Goal: Task Accomplishment & Management: Manage account settings

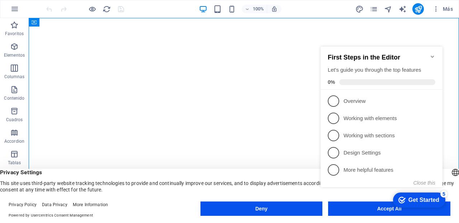
click at [434, 54] on icon "Minimize checklist" at bounding box center [433, 57] width 6 height 6
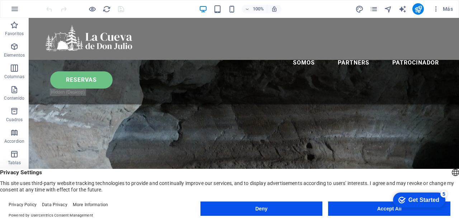
scroll to position [281, 0]
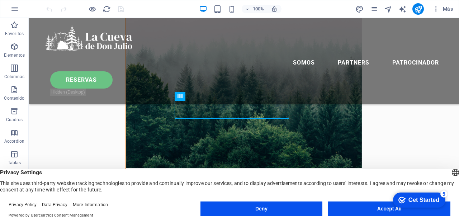
scroll to position [298, 0]
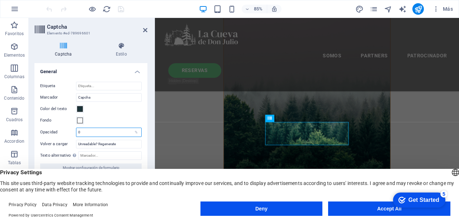
click at [94, 133] on input "0" at bounding box center [108, 132] width 65 height 9
type input "100"
click at [118, 132] on input "100" at bounding box center [108, 132] width 65 height 9
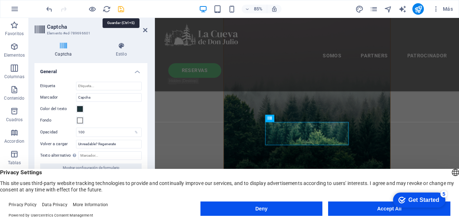
click at [120, 9] on icon "save" at bounding box center [121, 9] width 8 height 8
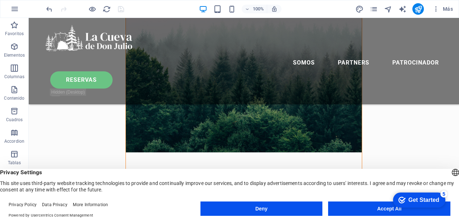
scroll to position [300, 0]
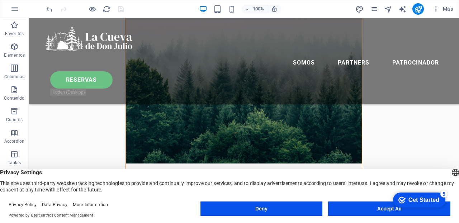
click at [119, 8] on div at bounding box center [85, 8] width 80 height 11
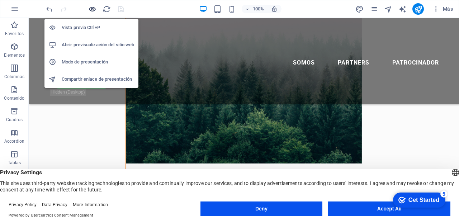
click at [92, 9] on icon "button" at bounding box center [92, 9] width 8 height 8
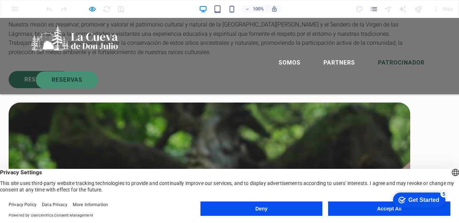
scroll to position [1682, 0]
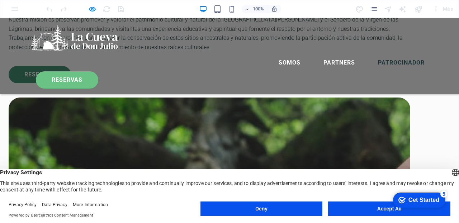
click at [98, 71] on link "RESERVAS" at bounding box center [67, 79] width 62 height 17
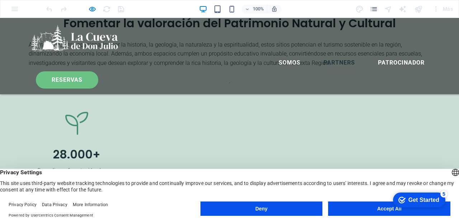
scroll to position [57, 0]
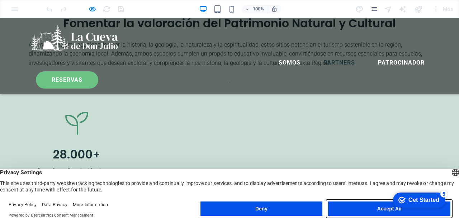
click at [361, 207] on button "Accept All" at bounding box center [389, 209] width 122 height 14
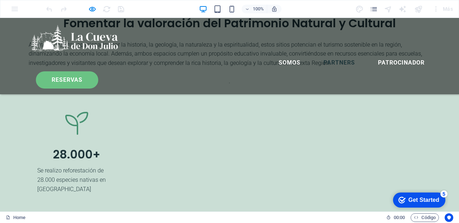
scroll to position [0, 0]
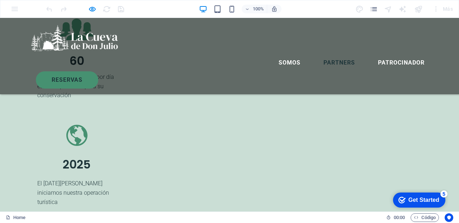
scroll to position [1369, 0]
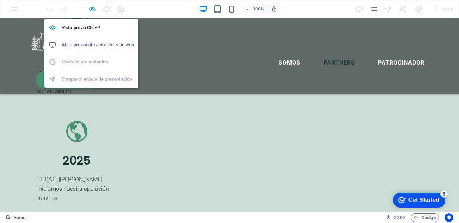
click at [92, 9] on icon "button" at bounding box center [92, 9] width 8 height 8
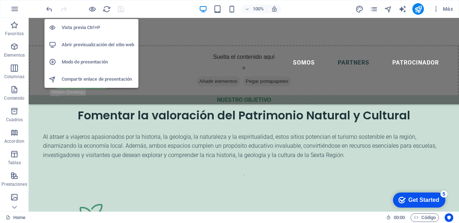
scroll to position [1723, 0]
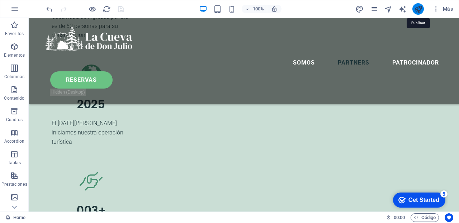
click at [419, 8] on icon "publish" at bounding box center [418, 9] width 8 height 8
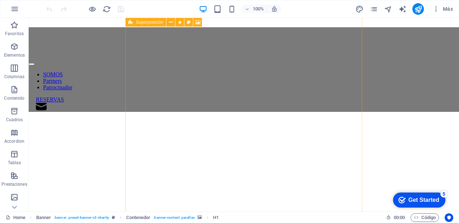
scroll to position [263, 0]
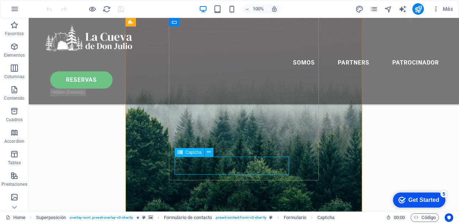
click at [195, 152] on span "Captcha" at bounding box center [194, 152] width 16 height 4
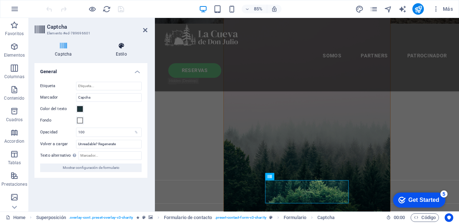
click at [122, 47] on icon at bounding box center [121, 45] width 52 height 7
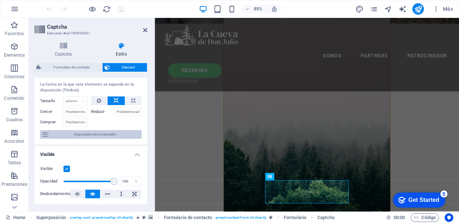
scroll to position [0, 0]
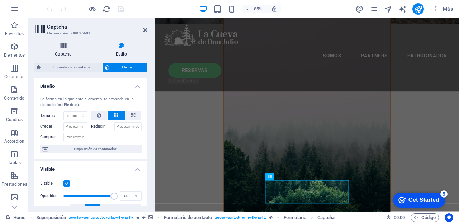
click at [65, 45] on icon at bounding box center [63, 45] width 58 height 7
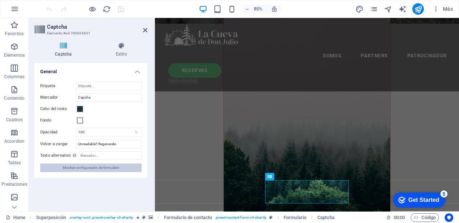
click at [104, 168] on span "Mostrar configuración de formulario" at bounding box center [91, 168] width 57 height 9
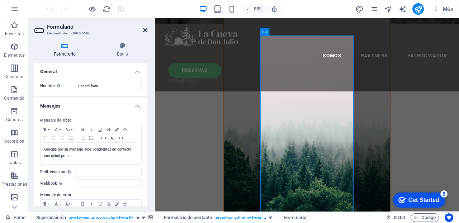
click at [144, 28] on icon at bounding box center [145, 30] width 4 height 6
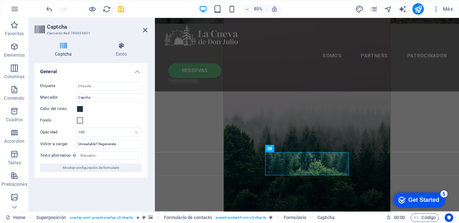
click at [64, 47] on icon at bounding box center [63, 45] width 58 height 7
click at [121, 48] on icon at bounding box center [121, 45] width 52 height 7
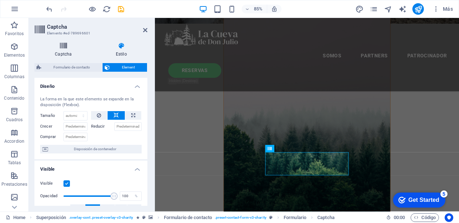
click at [63, 44] on icon at bounding box center [63, 45] width 58 height 7
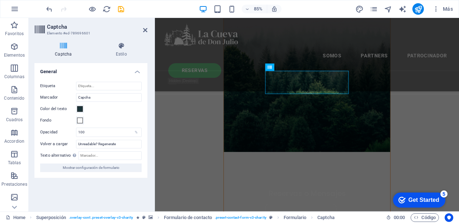
scroll to position [359, 0]
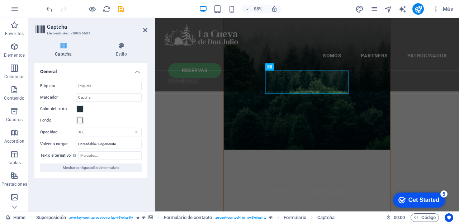
click at [62, 48] on icon at bounding box center [63, 45] width 58 height 7
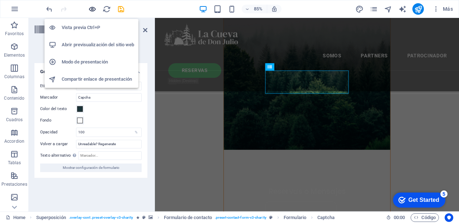
click at [92, 8] on icon "button" at bounding box center [92, 9] width 8 height 8
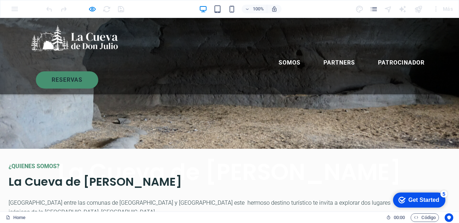
scroll to position [93, 0]
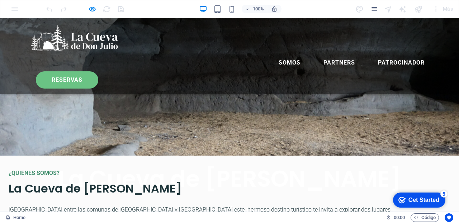
click at [98, 71] on link "RESERVAS" at bounding box center [67, 79] width 62 height 17
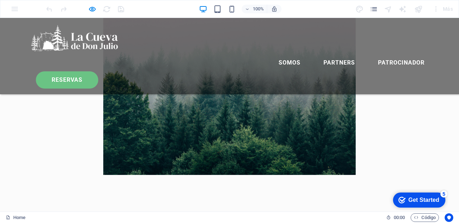
scroll to position [0, 0]
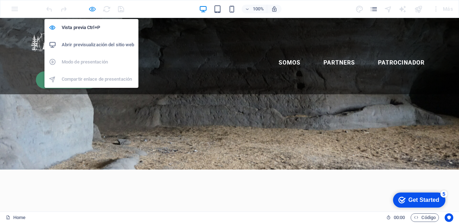
click at [93, 8] on icon "button" at bounding box center [92, 9] width 8 height 8
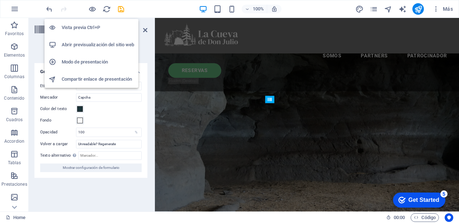
scroll to position [320, 0]
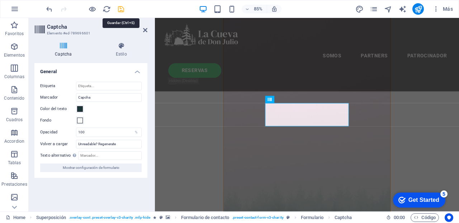
click at [121, 5] on icon "save" at bounding box center [121, 9] width 8 height 8
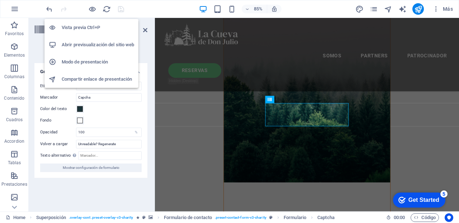
click at [92, 46] on h6 "Abrir previsualización del sitio web" at bounding box center [98, 45] width 72 height 9
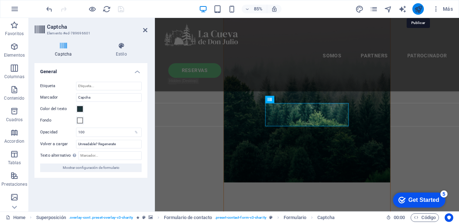
click at [419, 7] on icon "publish" at bounding box center [418, 9] width 8 height 8
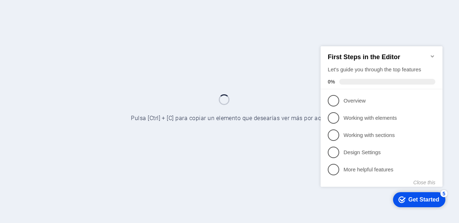
click at [174, 39] on div at bounding box center [229, 111] width 459 height 223
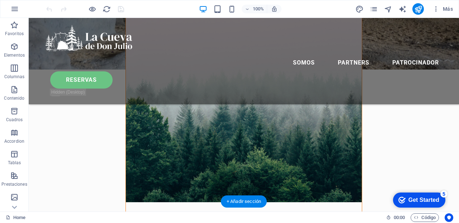
scroll to position [262, 0]
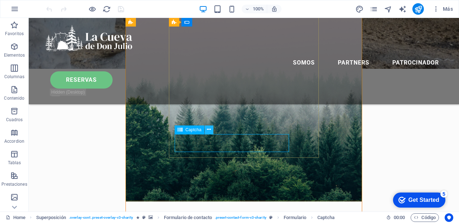
click at [210, 128] on icon at bounding box center [209, 130] width 4 height 8
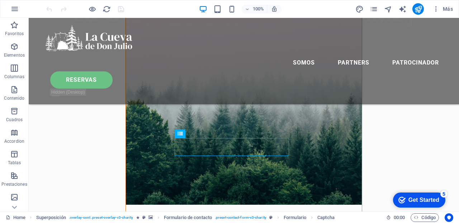
scroll to position [267, 0]
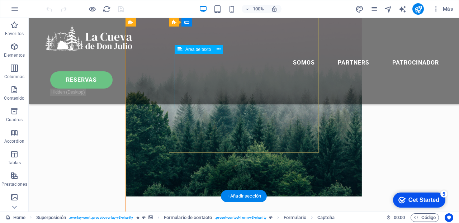
scroll to position [228, 0]
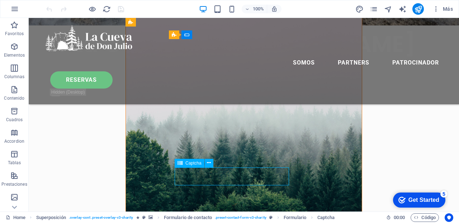
click at [192, 163] on span "Captcha" at bounding box center [194, 163] width 16 height 4
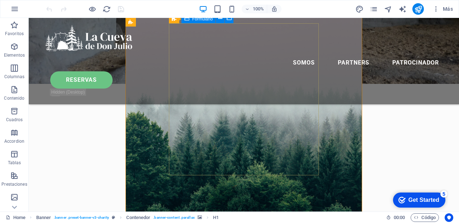
scroll to position [249, 0]
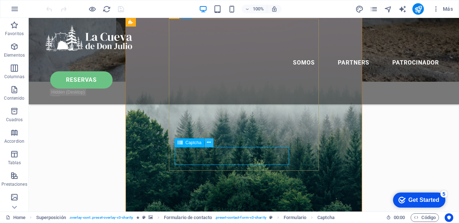
click at [209, 141] on icon at bounding box center [209, 143] width 4 height 8
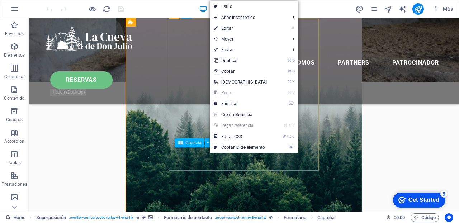
click at [191, 145] on span "Captcha" at bounding box center [194, 143] width 16 height 4
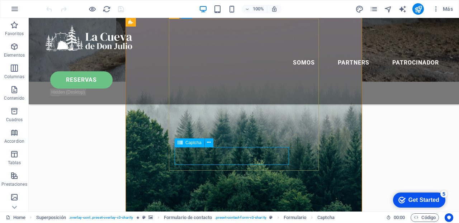
click at [191, 145] on span "Captcha" at bounding box center [194, 143] width 16 height 4
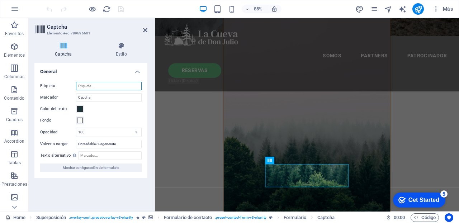
click at [91, 85] on input "Etiqueta" at bounding box center [109, 86] width 66 height 9
type input "F"
click at [121, 48] on icon at bounding box center [121, 45] width 52 height 7
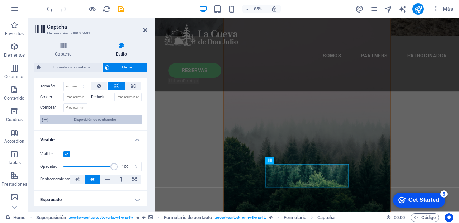
scroll to position [0, 0]
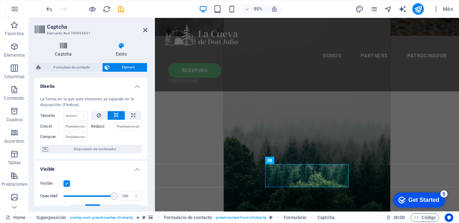
click at [60, 44] on icon at bounding box center [63, 45] width 58 height 7
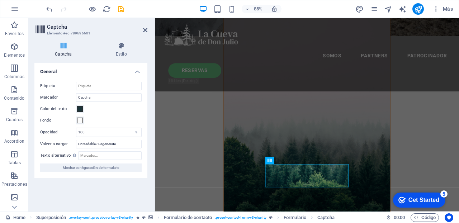
click at [137, 71] on h4 "General" at bounding box center [90, 69] width 113 height 13
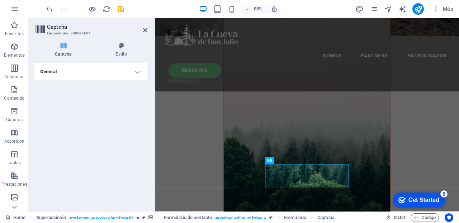
click at [137, 71] on h4 "General" at bounding box center [90, 71] width 113 height 17
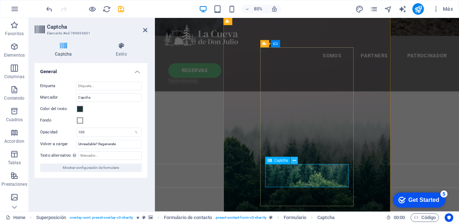
click at [295, 160] on icon at bounding box center [294, 161] width 3 height 6
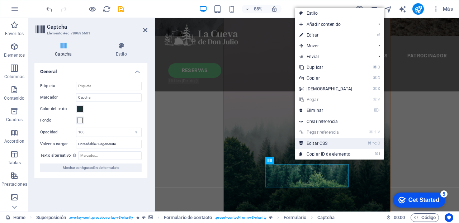
click at [317, 142] on link "⌘ ⌥ C Editar CSS" at bounding box center [326, 143] width 62 height 11
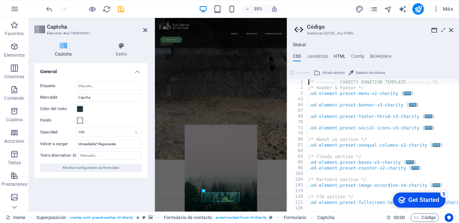
click at [336, 56] on h4 "HTML" at bounding box center [340, 58] width 12 height 8
type textarea "<a href="#main-content" class="wv-link-content button">Skip to main content</a>"
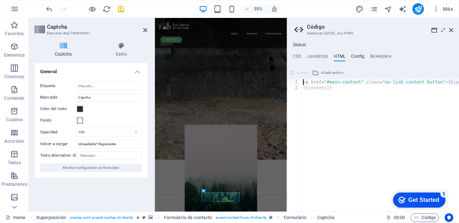
click at [360, 57] on h4 "Config" at bounding box center [357, 58] width 13 height 8
type textarea "$color-user-5: #000000;"
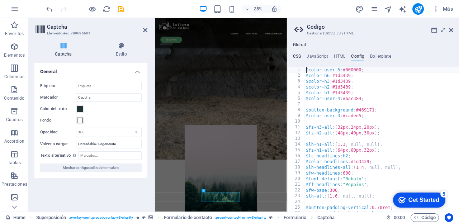
click at [295, 55] on h4 "CSS" at bounding box center [297, 58] width 8 height 8
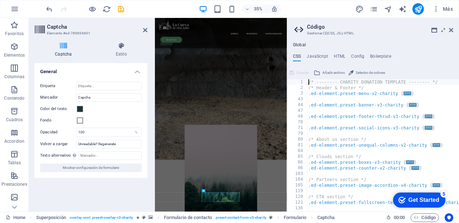
click at [338, 54] on h4 "HTML" at bounding box center [340, 58] width 12 height 8
click at [340, 56] on h4 "HTML" at bounding box center [340, 58] width 12 height 8
click at [318, 56] on h4 "JavaScript" at bounding box center [317, 58] width 21 height 8
click at [342, 57] on h4 "HTML" at bounding box center [340, 58] width 12 height 8
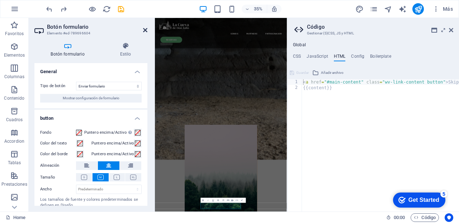
click at [145, 31] on icon at bounding box center [145, 30] width 4 height 6
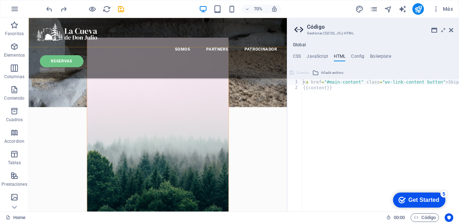
click at [153, 55] on div "SOMOS Partners Patrocinador RESERVAS" at bounding box center [213, 61] width 369 height 86
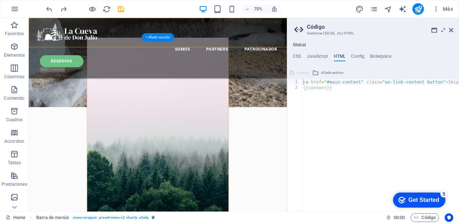
click at [133, 109] on figure at bounding box center [213, 189] width 202 height 286
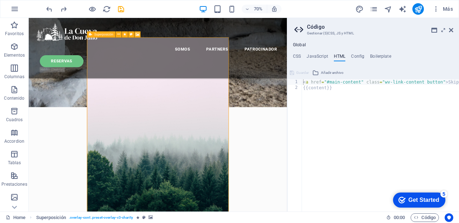
click at [90, 35] on icon at bounding box center [90, 35] width 3 height 6
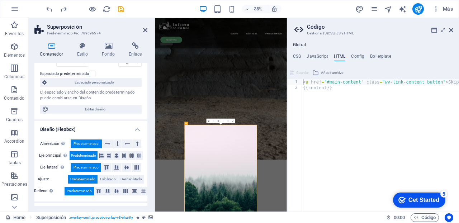
scroll to position [62, 0]
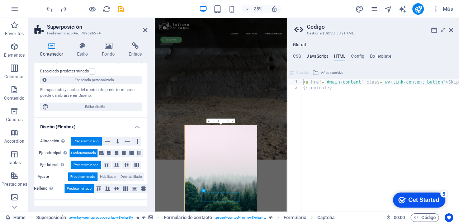
click at [319, 54] on h4 "JavaScript" at bounding box center [317, 58] width 21 height 8
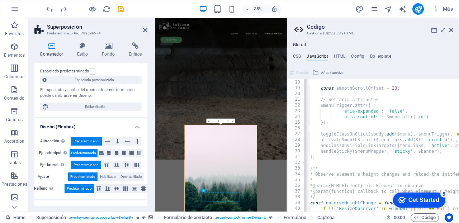
scroll to position [0, 0]
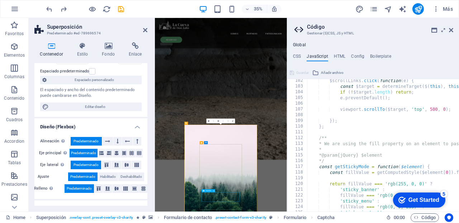
click at [132, 48] on icon at bounding box center [135, 45] width 24 height 7
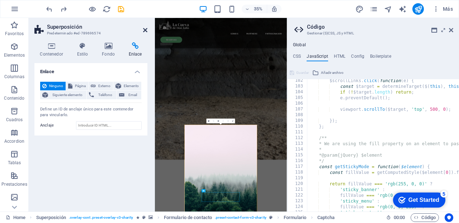
click at [147, 28] on icon at bounding box center [145, 30] width 4 height 6
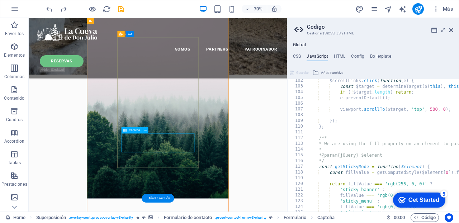
click at [135, 130] on span "Captcha" at bounding box center [134, 130] width 11 height 3
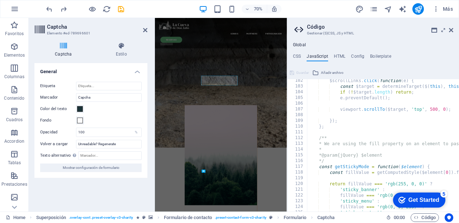
click at [135, 130] on div "%" at bounding box center [136, 132] width 10 height 9
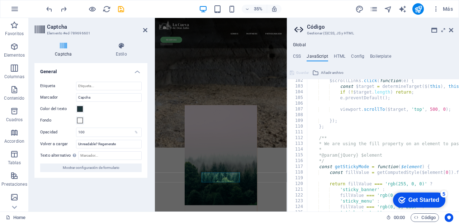
click at [144, 31] on icon at bounding box center [145, 30] width 4 height 6
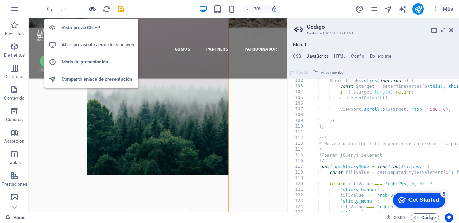
click at [92, 10] on icon "button" at bounding box center [92, 9] width 8 height 8
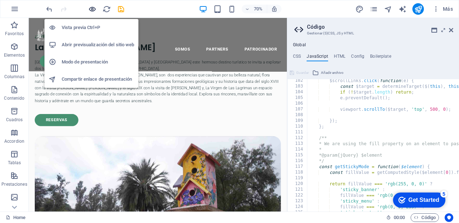
scroll to position [17, 0]
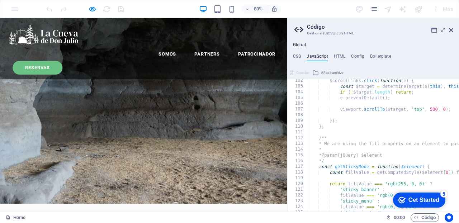
click at [78, 71] on link "RESERVAS" at bounding box center [47, 79] width 62 height 17
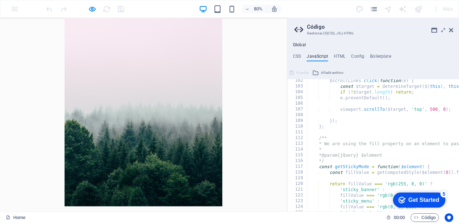
type input "ROGER"
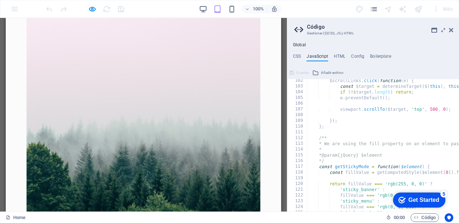
type input "r"
paste input "rgrmedios@gmail.com"
type input "rgrmedios@gmail.com"
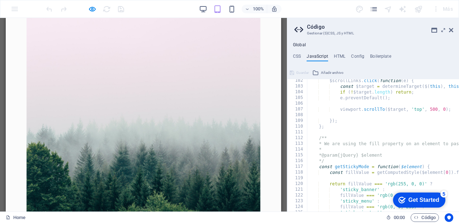
scroll to position [35, 0]
type textarea "prueva"
type textarea "prueba"
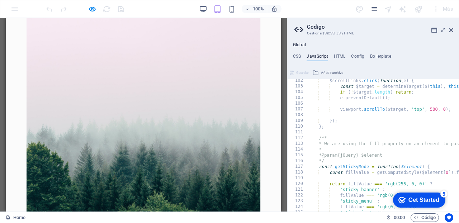
checkbox input "true"
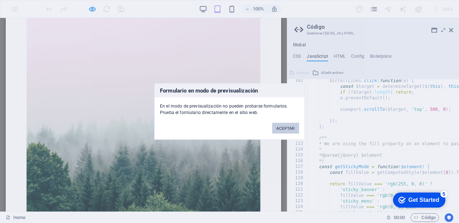
click at [290, 129] on button "ACEPTAR" at bounding box center [285, 128] width 27 height 11
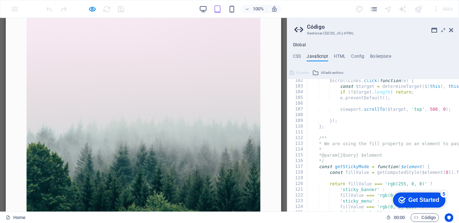
scroll to position [0, 0]
click at [452, 28] on icon at bounding box center [451, 30] width 4 height 6
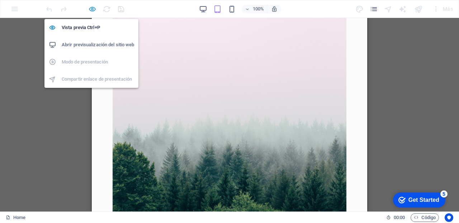
click at [93, 9] on icon "button" at bounding box center [92, 9] width 8 height 8
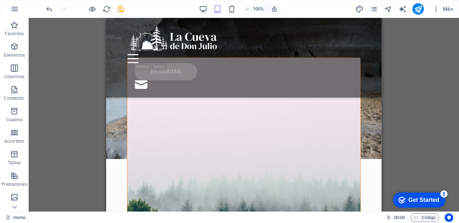
scroll to position [135, 0]
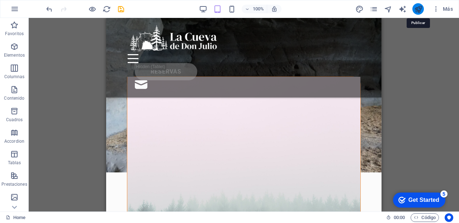
click at [418, 6] on icon "publish" at bounding box center [418, 9] width 8 height 8
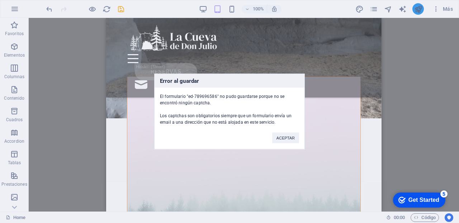
scroll to position [245, 0]
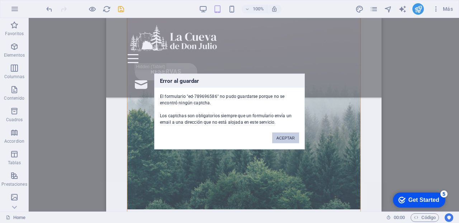
click at [284, 136] on button "ACEPTAR" at bounding box center [285, 138] width 27 height 11
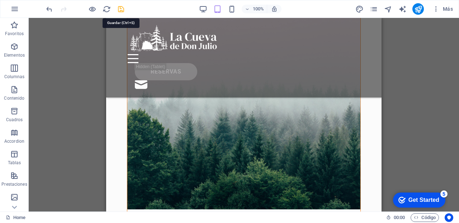
click at [122, 10] on icon "save" at bounding box center [121, 9] width 8 height 8
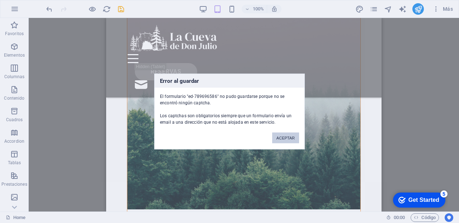
click at [289, 137] on button "ACEPTAR" at bounding box center [285, 138] width 27 height 11
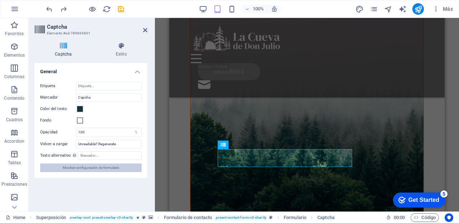
click at [105, 169] on span "Mostrar configuración de formulario" at bounding box center [91, 168] width 57 height 9
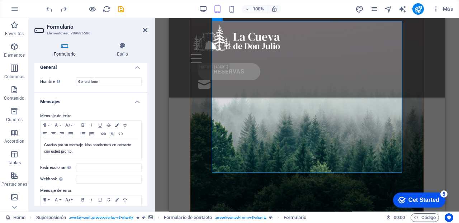
scroll to position [0, 0]
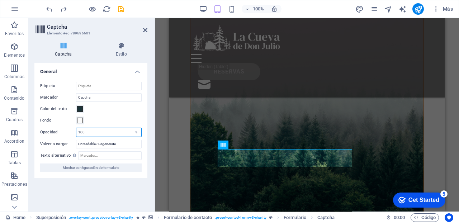
click at [95, 132] on input "100" at bounding box center [108, 132] width 65 height 9
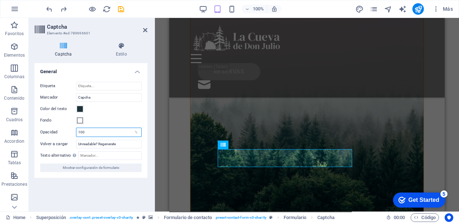
click at [95, 132] on input "100" at bounding box center [108, 132] width 65 height 9
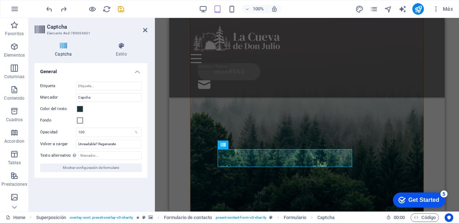
click at [150, 135] on div "Captcha Estilo Turnstile Turnstile de Cloudfare es una integración de terceros …" at bounding box center [91, 124] width 125 height 175
click at [88, 153] on input "Texto alternativo El texto alternativo es usado por aquellos dispositivos que n…" at bounding box center [110, 155] width 64 height 9
click at [121, 10] on icon "save" at bounding box center [121, 9] width 8 height 8
